Goal: Find specific page/section: Find specific page/section

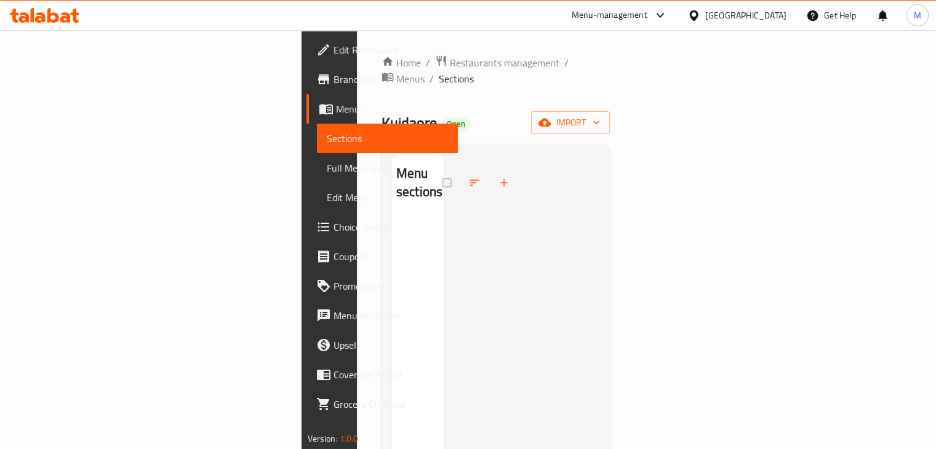
click at [783, 17] on div "[GEOGRAPHIC_DATA]" at bounding box center [745, 16] width 81 height 14
click at [777, 17] on div "[GEOGRAPHIC_DATA]" at bounding box center [745, 16] width 81 height 14
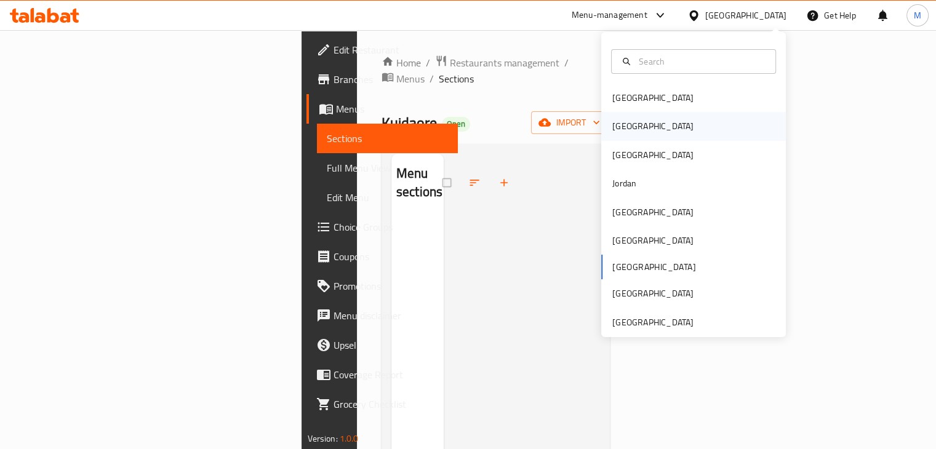
click at [644, 134] on div "[GEOGRAPHIC_DATA]" at bounding box center [693, 126] width 185 height 28
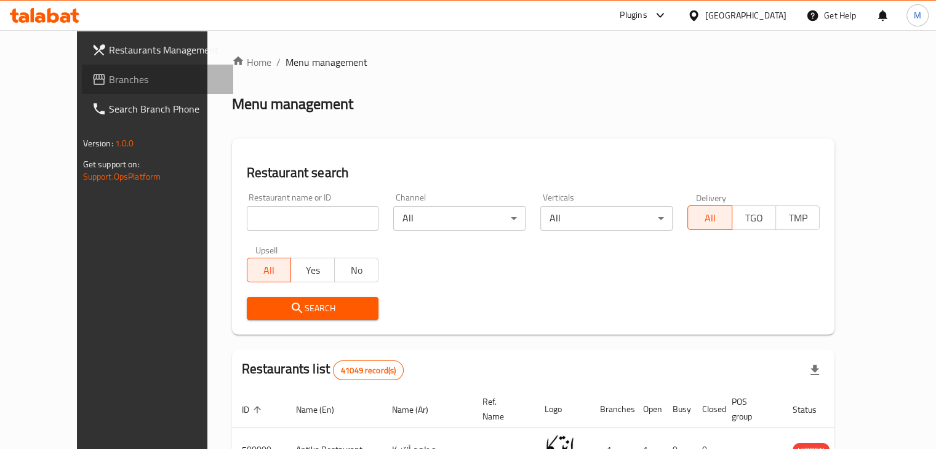
click at [109, 84] on span "Branches" at bounding box center [166, 79] width 114 height 15
